Goal: Task Accomplishment & Management: Manage account settings

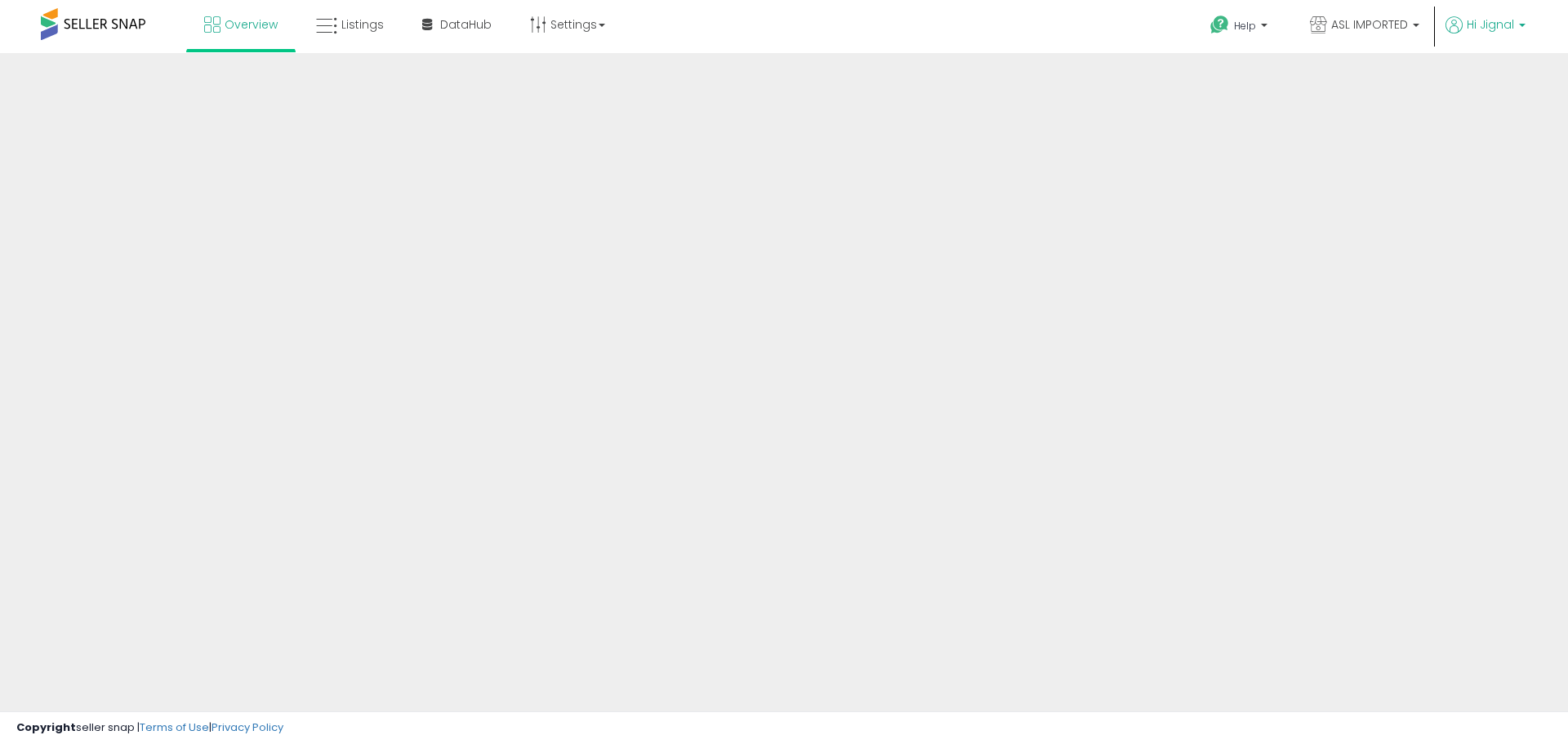
click at [1523, 25] on b at bounding box center [1522, 29] width 7 height 11
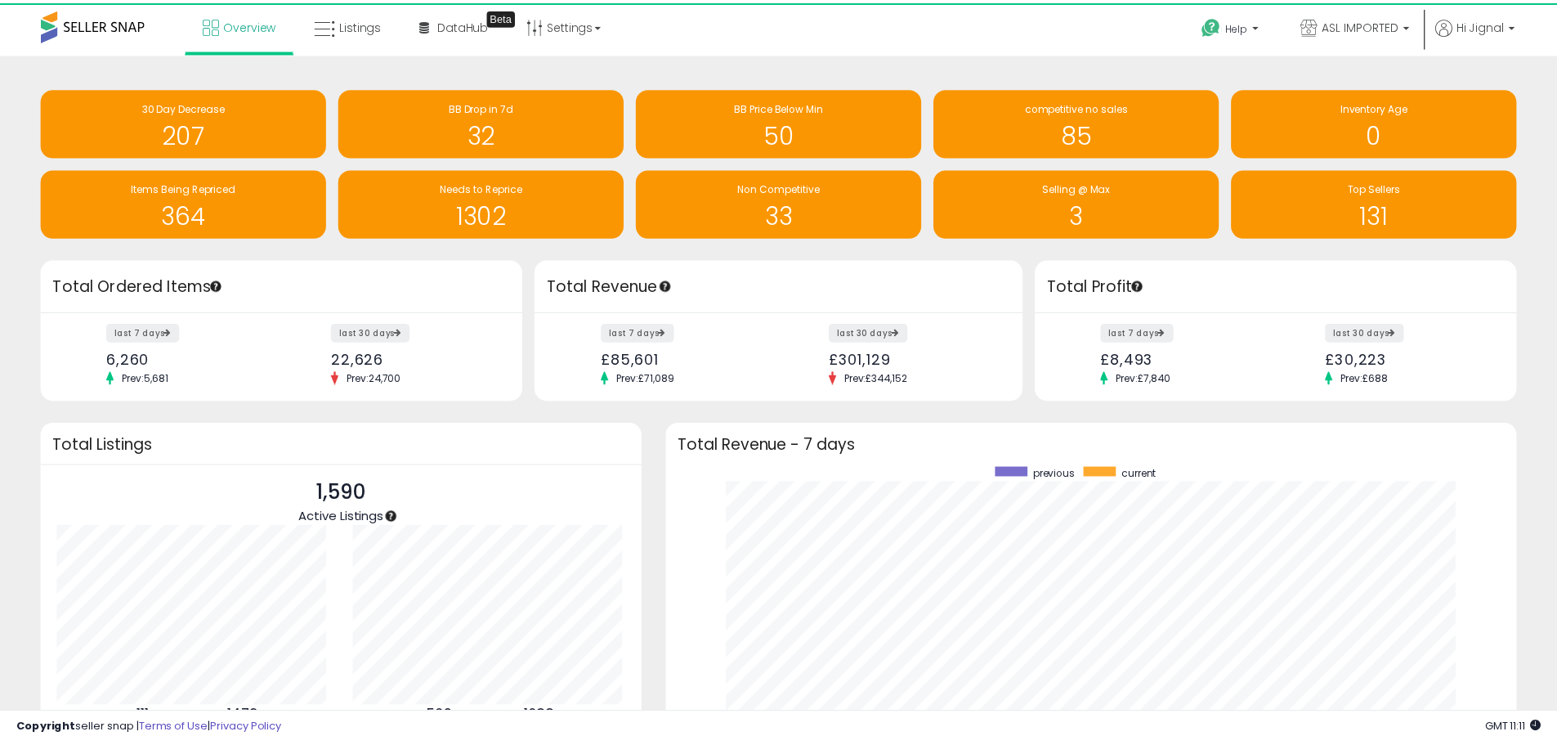
scroll to position [817214, 816705]
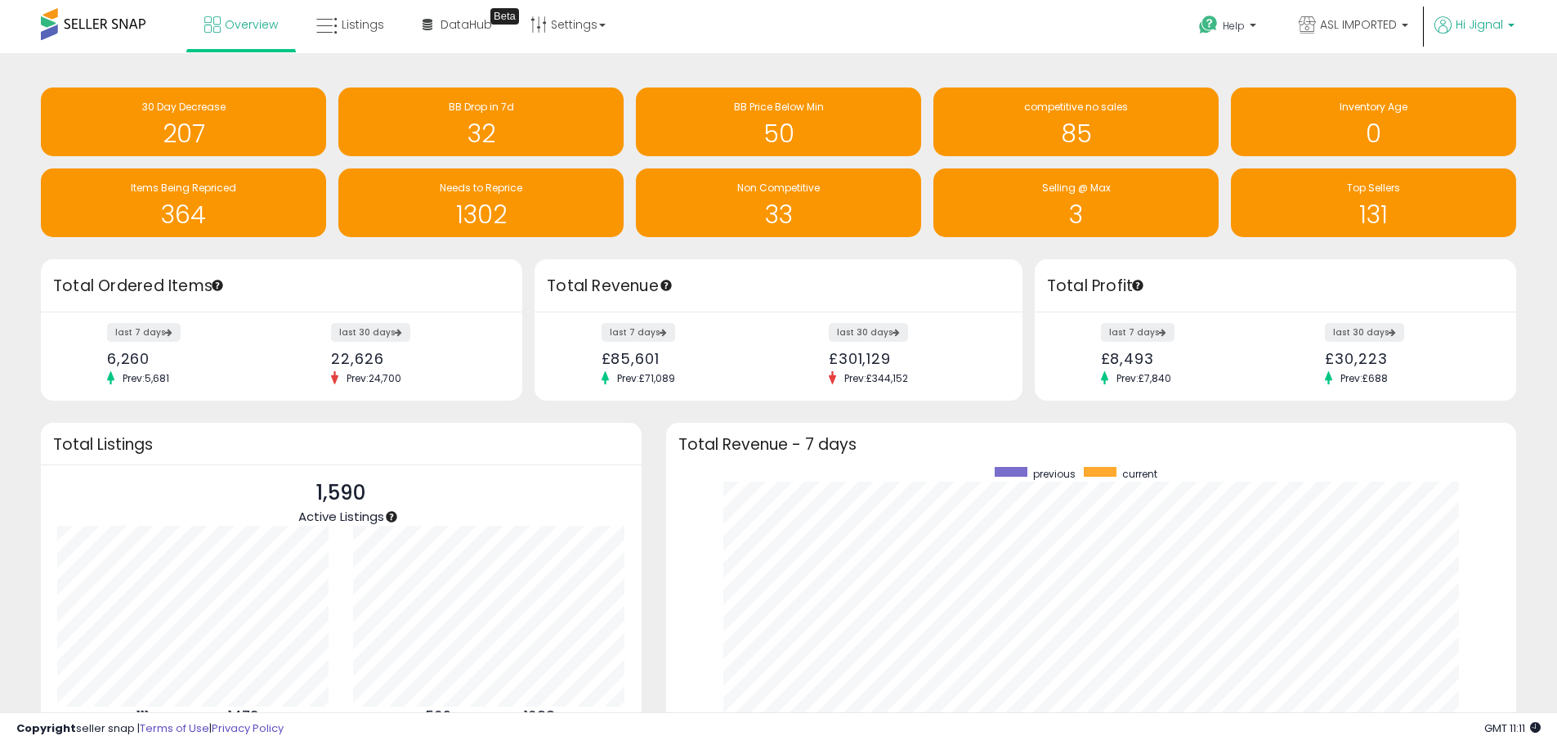
click at [1494, 30] on span "Hi Jignal" at bounding box center [1479, 24] width 47 height 16
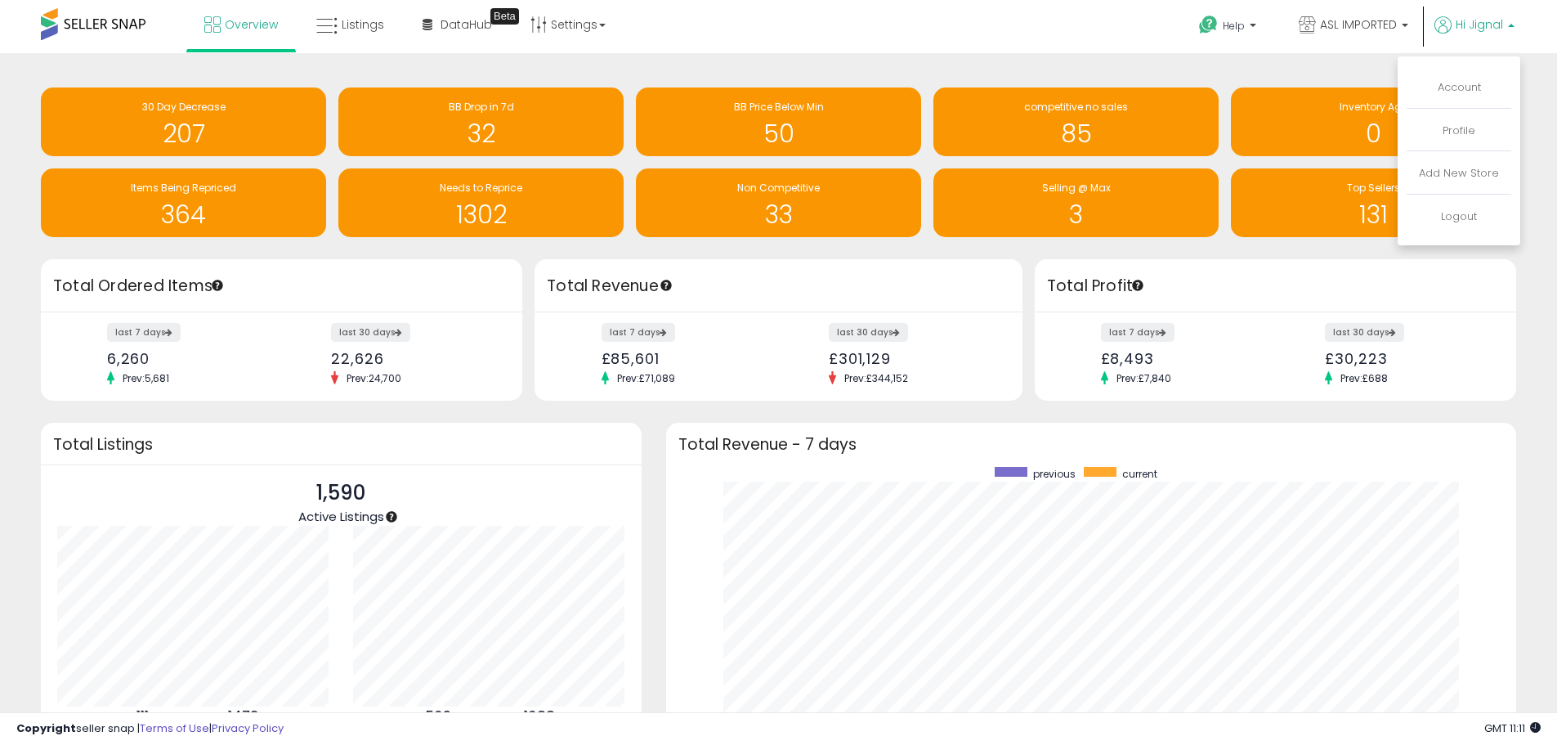
click at [1494, 30] on span "Hi Jignal" at bounding box center [1479, 24] width 47 height 16
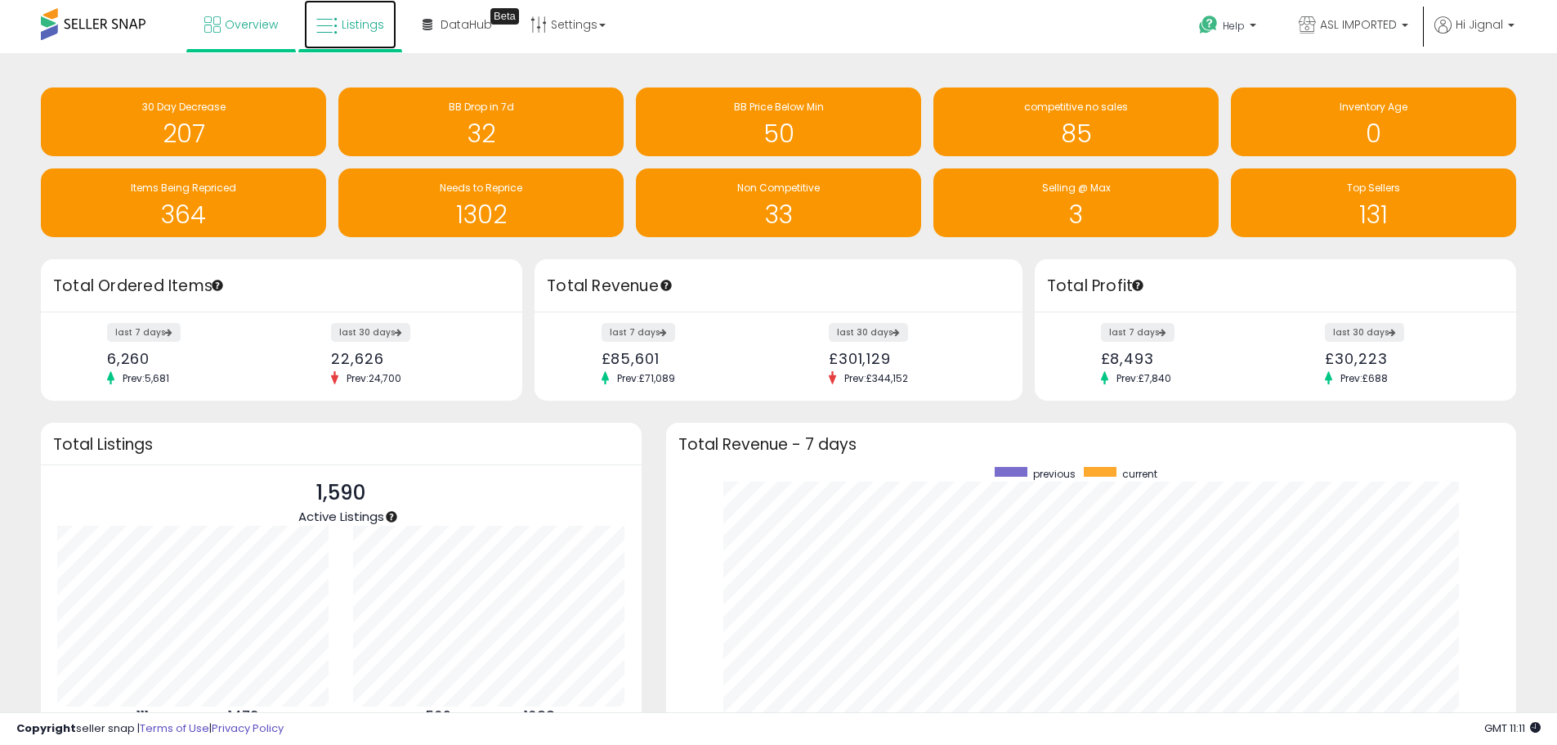
click at [356, 26] on span "Listings" at bounding box center [363, 24] width 43 height 16
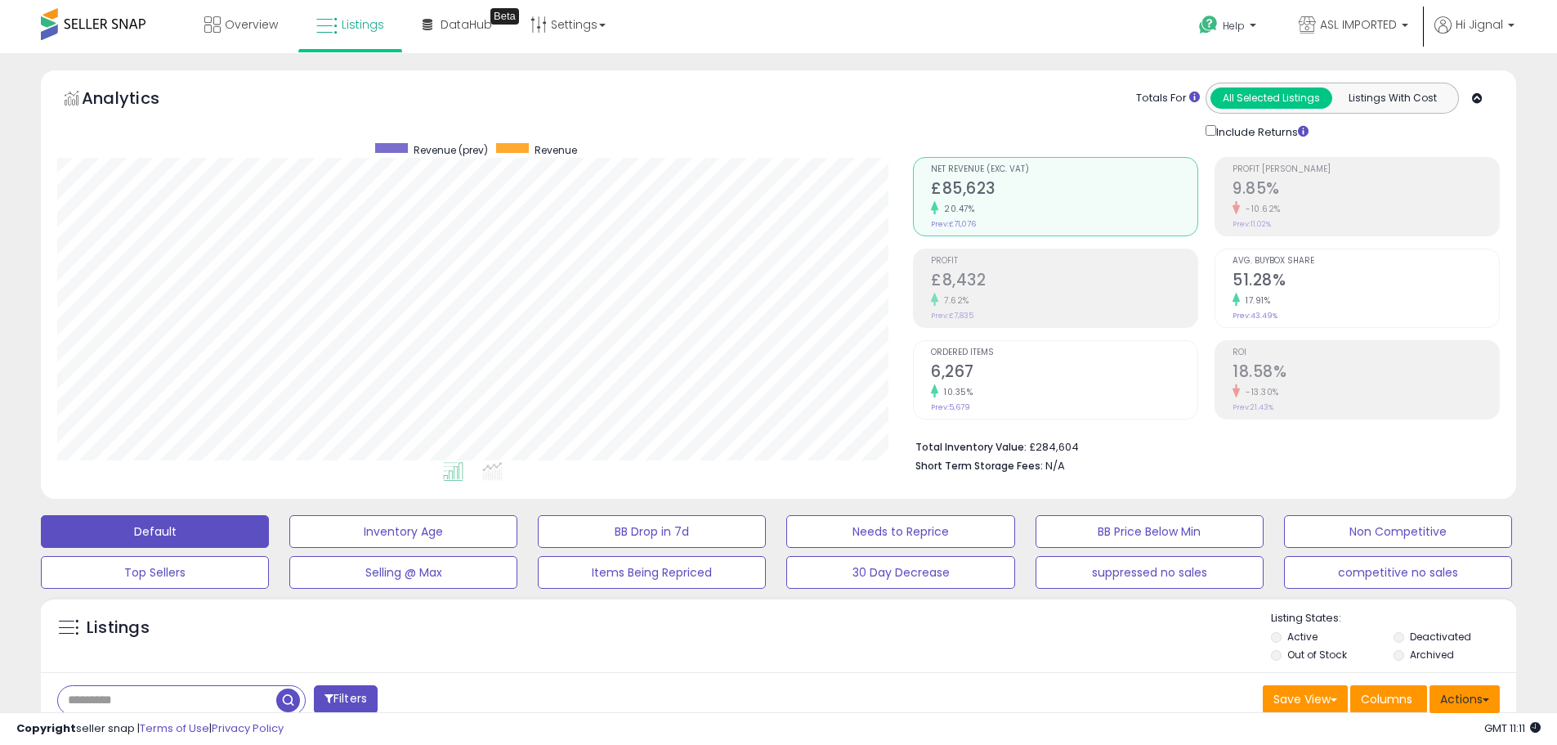
scroll to position [335, 856]
click at [1489, 702] on button "Actions" at bounding box center [1465, 699] width 70 height 28
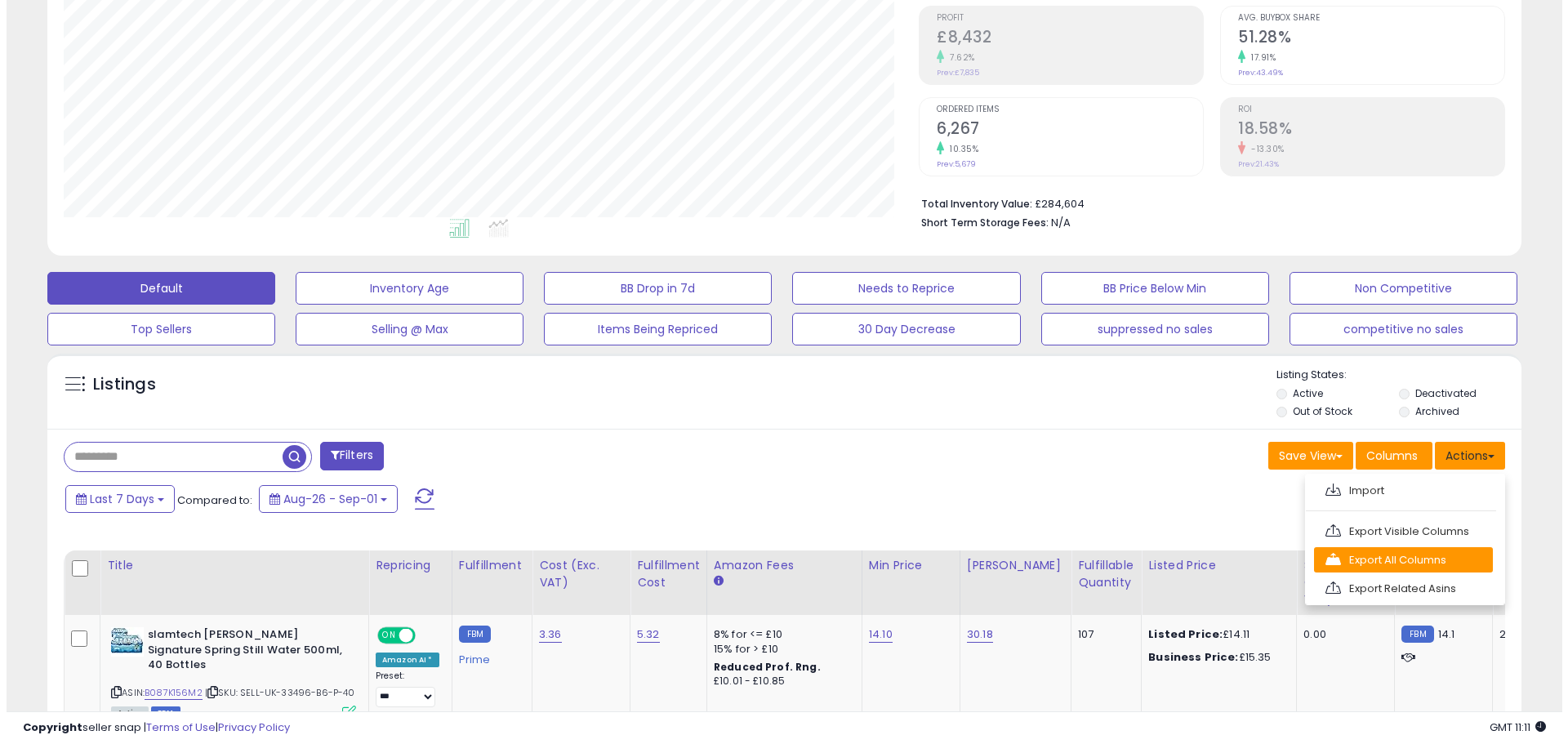
scroll to position [245, 0]
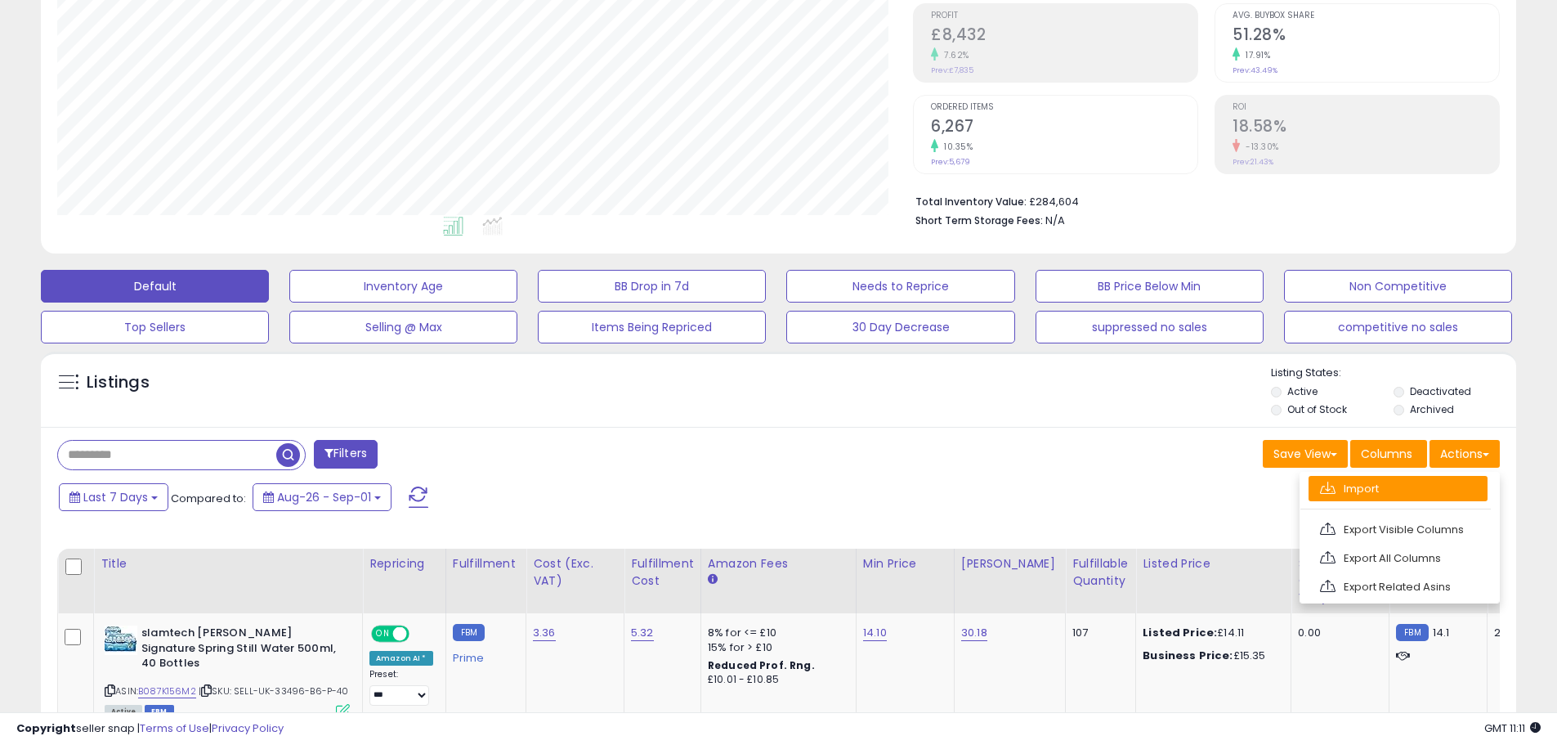
click at [1402, 491] on link "Import" at bounding box center [1398, 488] width 179 height 25
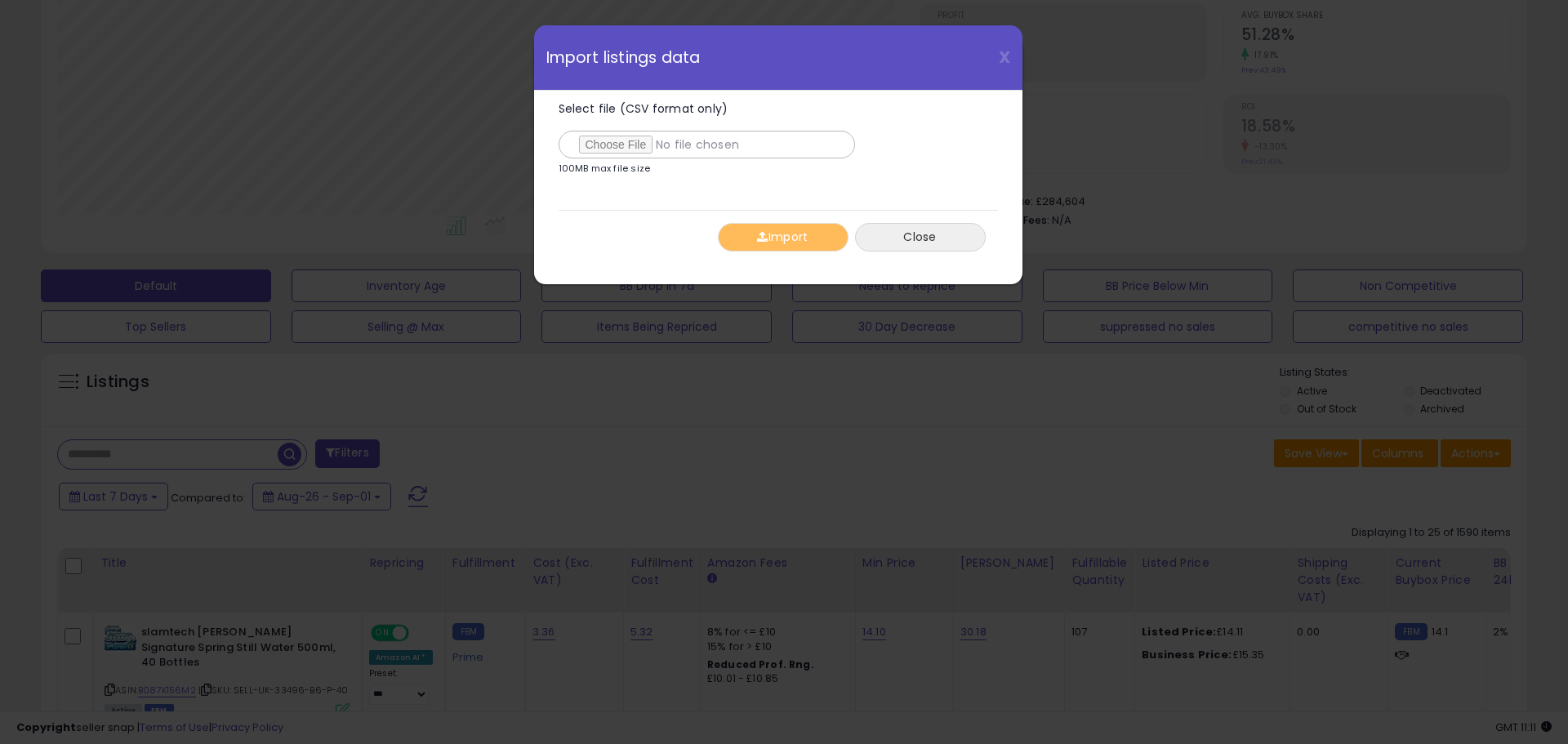
click at [893, 236] on button "Close" at bounding box center [920, 237] width 131 height 29
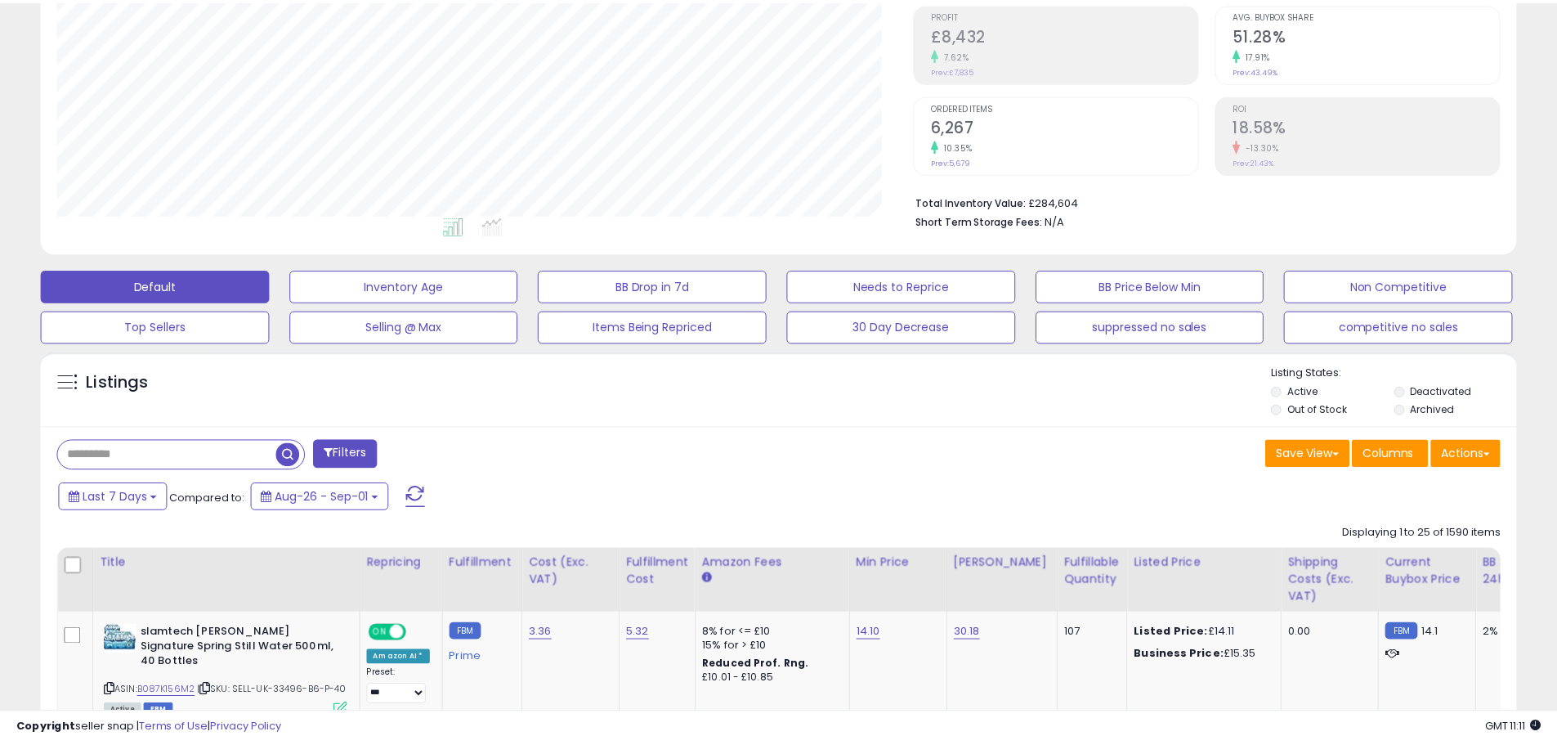
scroll to position [817188, 816667]
click at [1461, 461] on button "Actions" at bounding box center [1465, 454] width 70 height 28
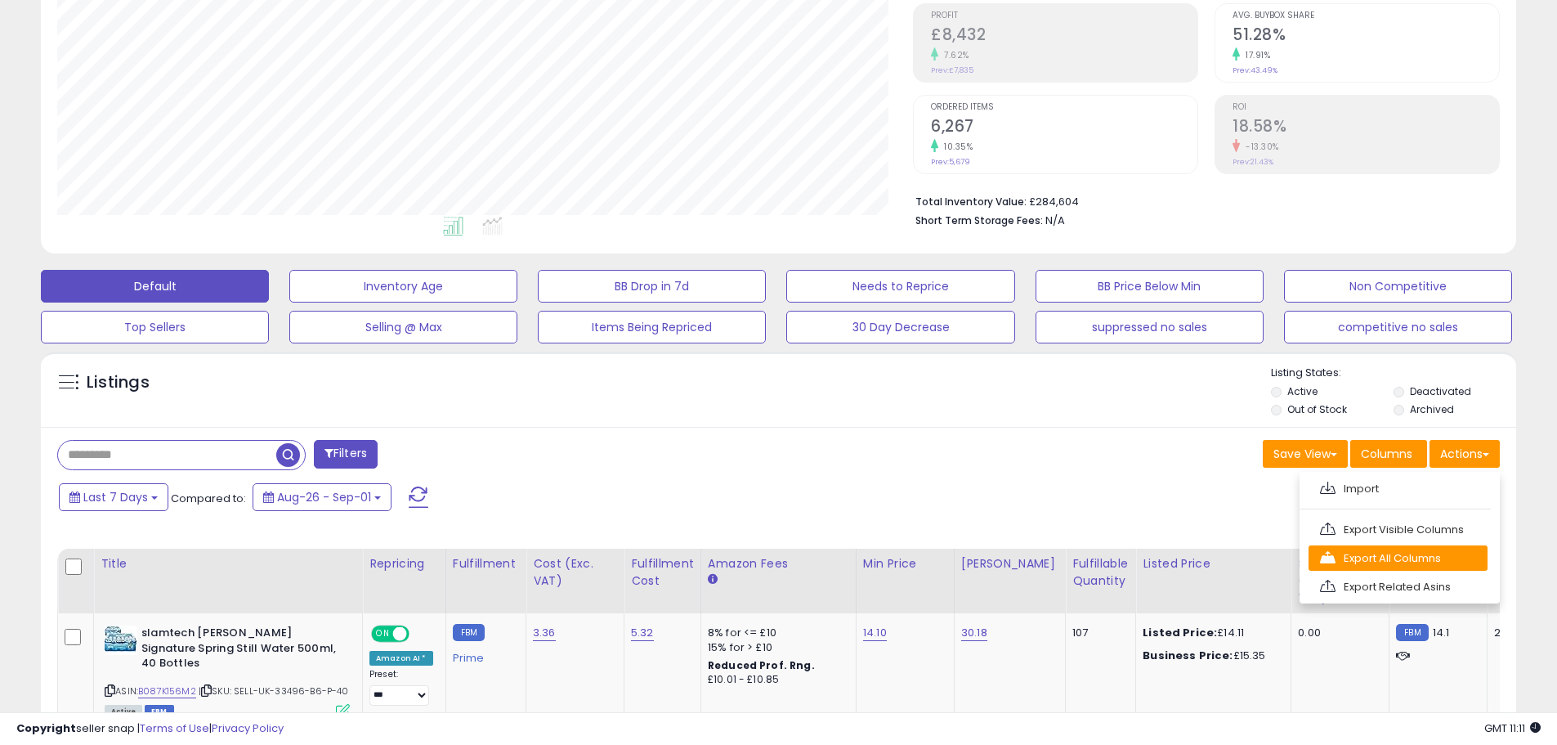
click at [1427, 552] on link "Export All Columns" at bounding box center [1398, 557] width 179 height 25
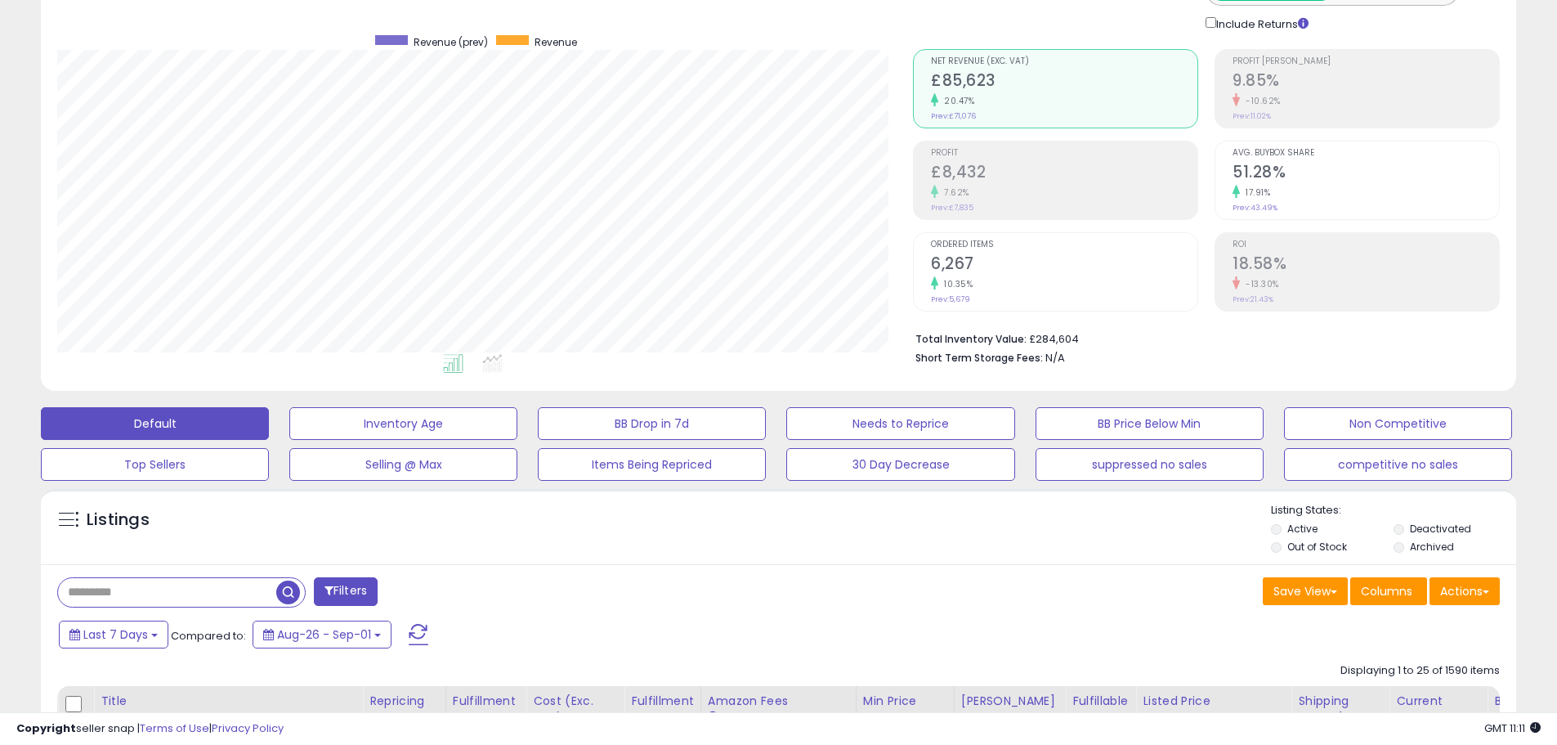
scroll to position [164, 0]
